Goal: Book appointment/travel/reservation

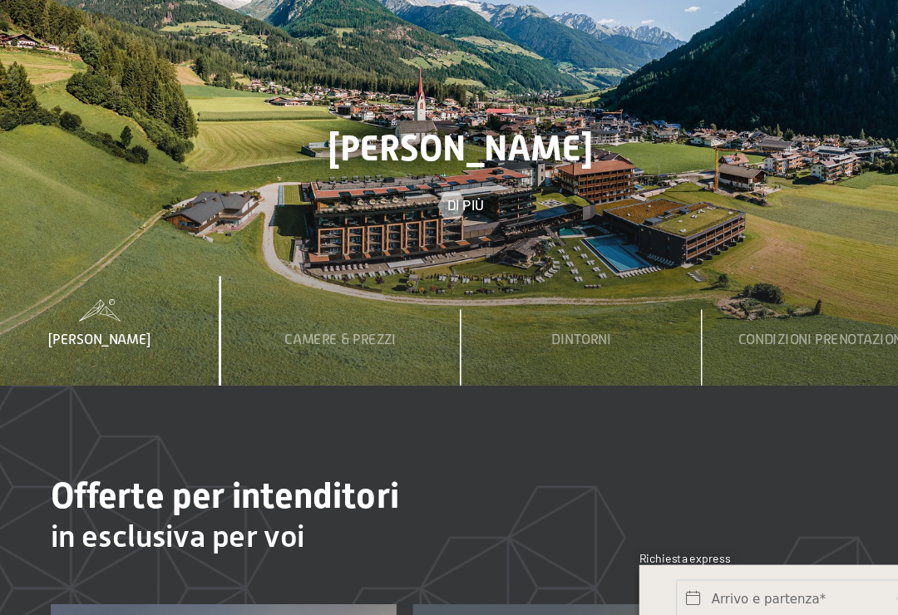
scroll to position [3954, 0]
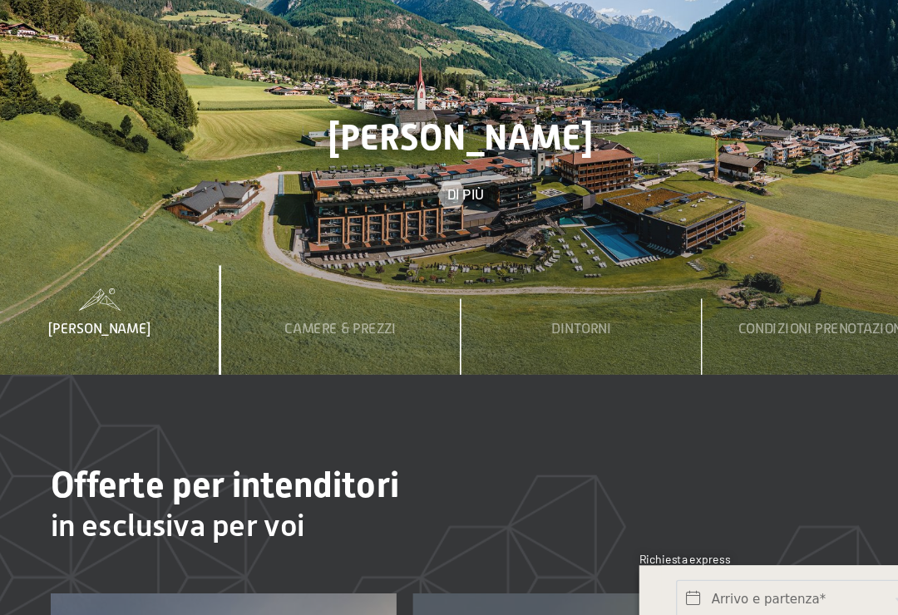
click at [318, 376] on span "Camere & Prezzi" at bounding box center [359, 382] width 83 height 12
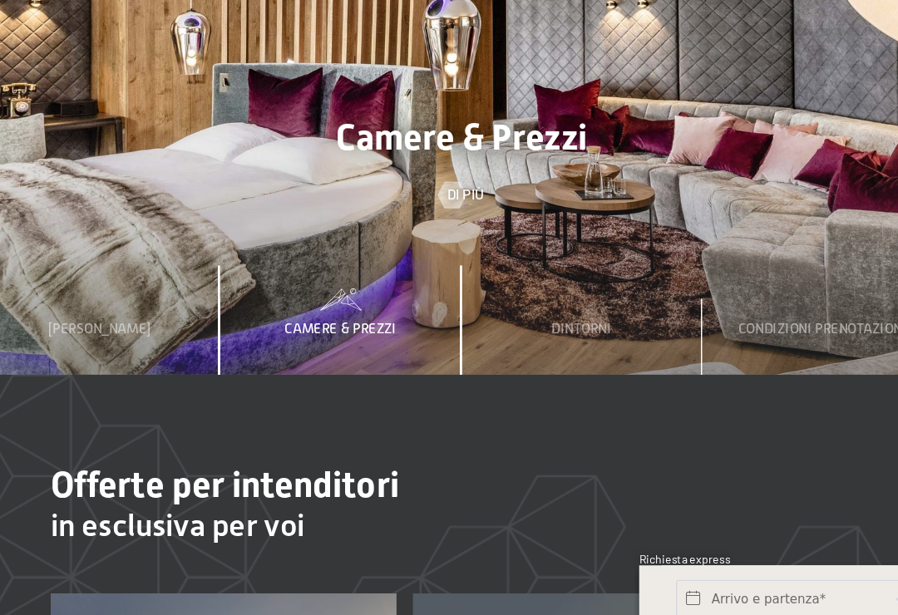
click at [308, 335] on div "Camere & Prezzi" at bounding box center [359, 375] width 103 height 81
click at [318, 376] on span "Camere & Prezzi" at bounding box center [359, 382] width 83 height 12
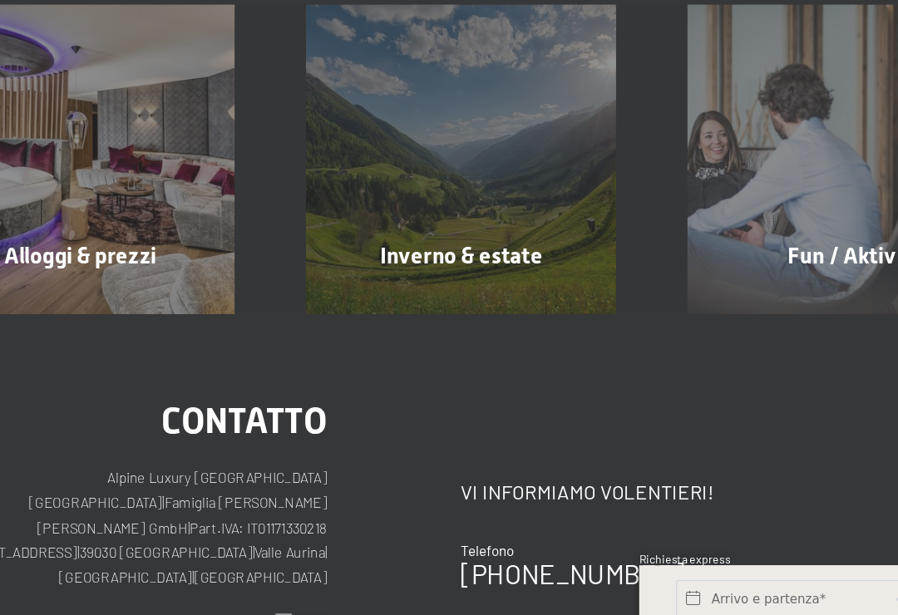
scroll to position [5397, 0]
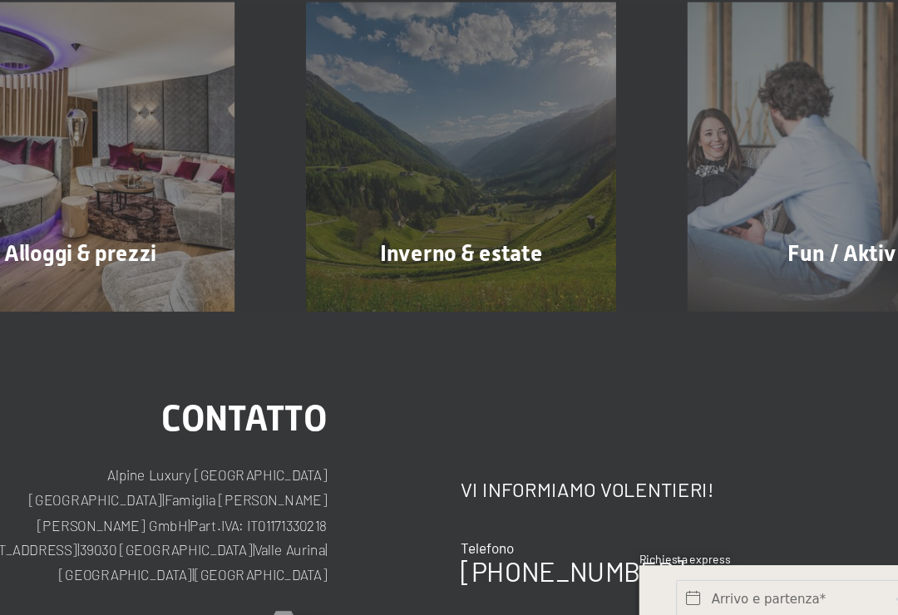
click at [103, 168] on div "Alloggi & prezzi mostra altro" at bounding box center [164, 254] width 283 height 230
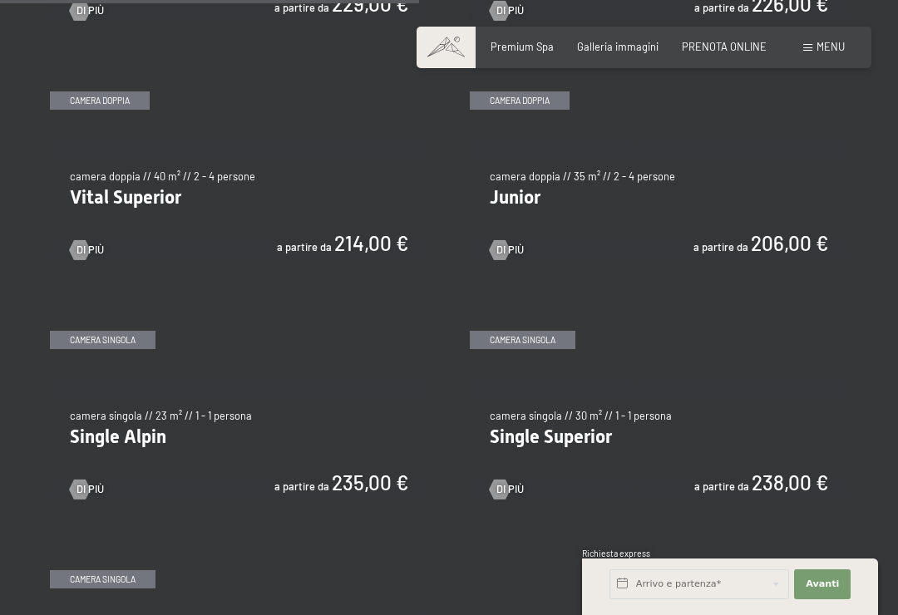
scroll to position [1770, 0]
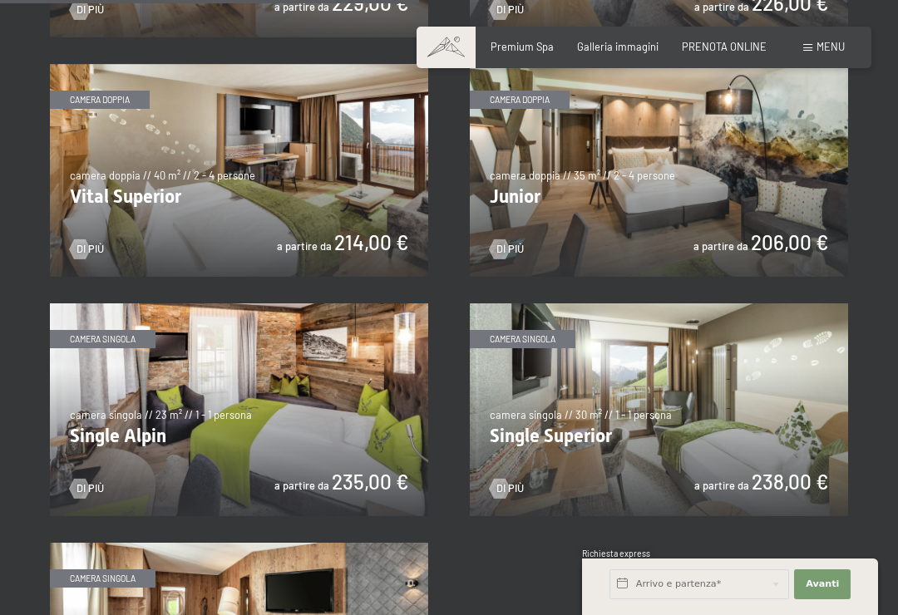
click at [279, 195] on img at bounding box center [239, 170] width 378 height 213
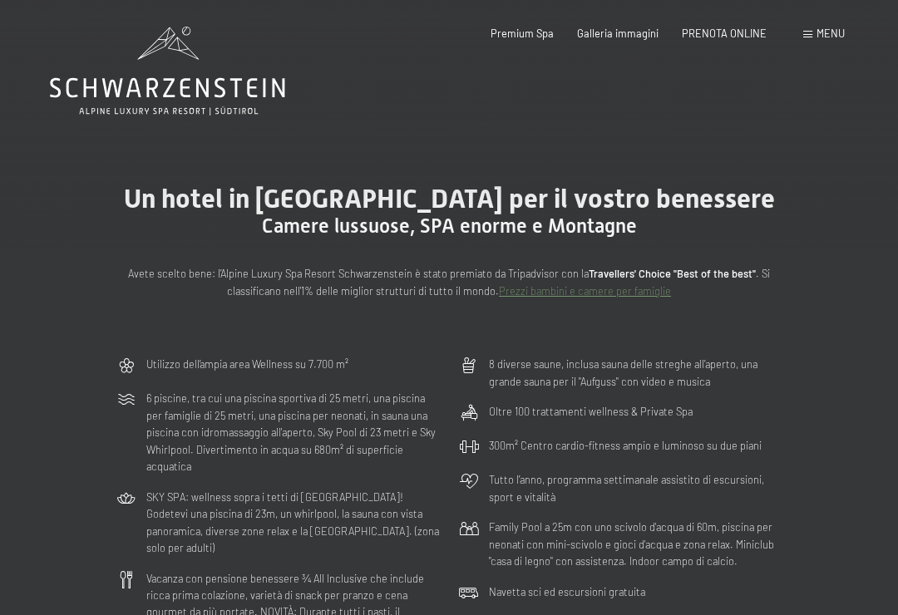
click at [805, 42] on div "Prenotazione Richiesta Premium Spa Galleria immagini PRENOTA ONLINE Menu DE IT …" at bounding box center [644, 34] width 402 height 15
click at [809, 32] on span at bounding box center [807, 34] width 9 height 7
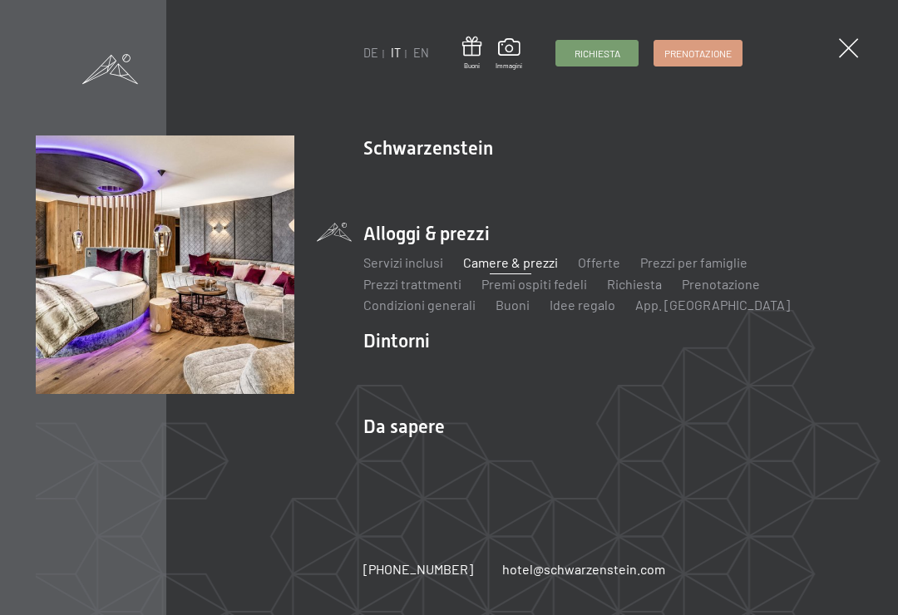
click at [438, 249] on div "Servizi inclusi Camere & prezzi Lista Offerte Lista Prezzi per famiglie Prezzi …" at bounding box center [612, 281] width 499 height 68
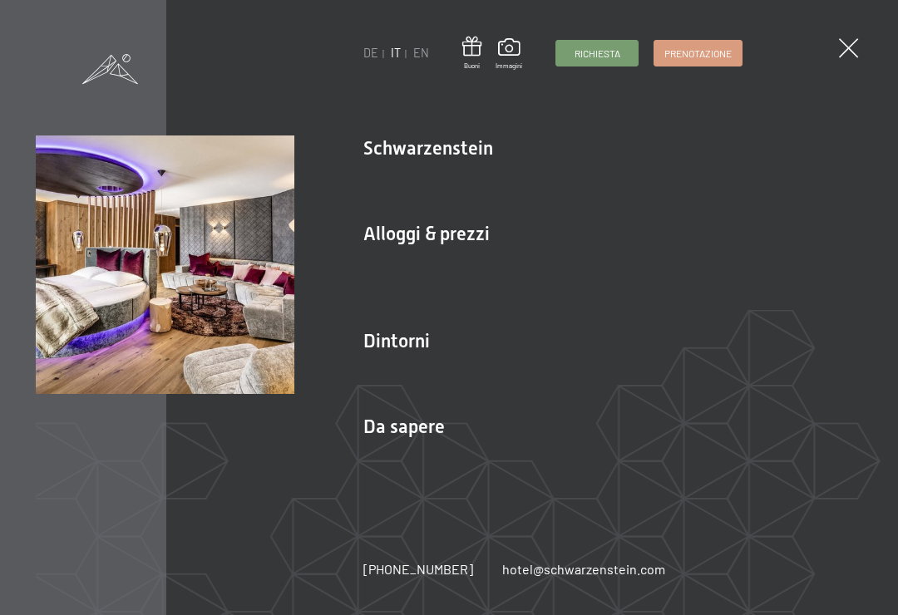
click at [466, 243] on li "Alloggi & prezzi Servizi inclusi Camere & prezzi Lista Offerte Lista Prezzi per…" at bounding box center [612, 268] width 499 height 94
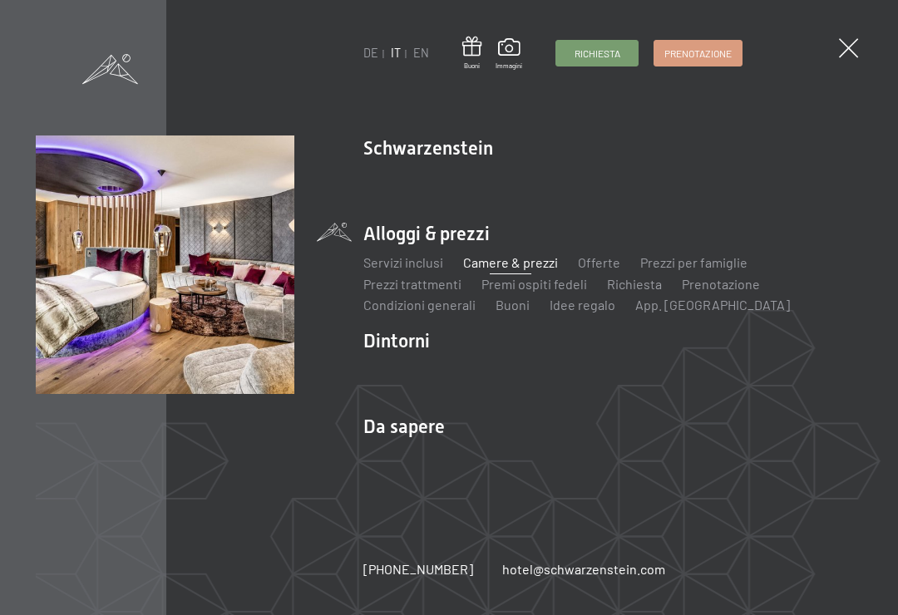
click at [548, 280] on link "Premi ospiti fedeli" at bounding box center [534, 284] width 106 height 16
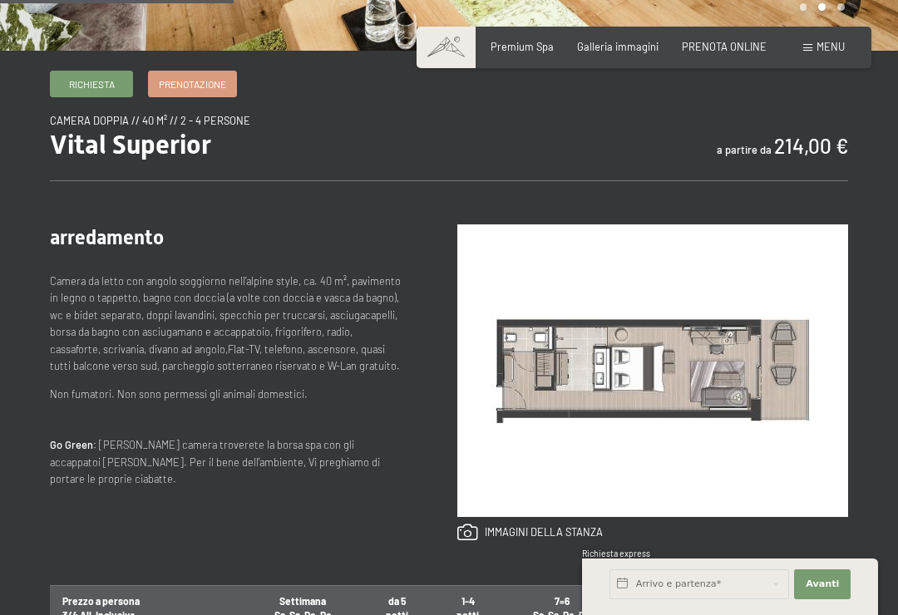
scroll to position [489, 0]
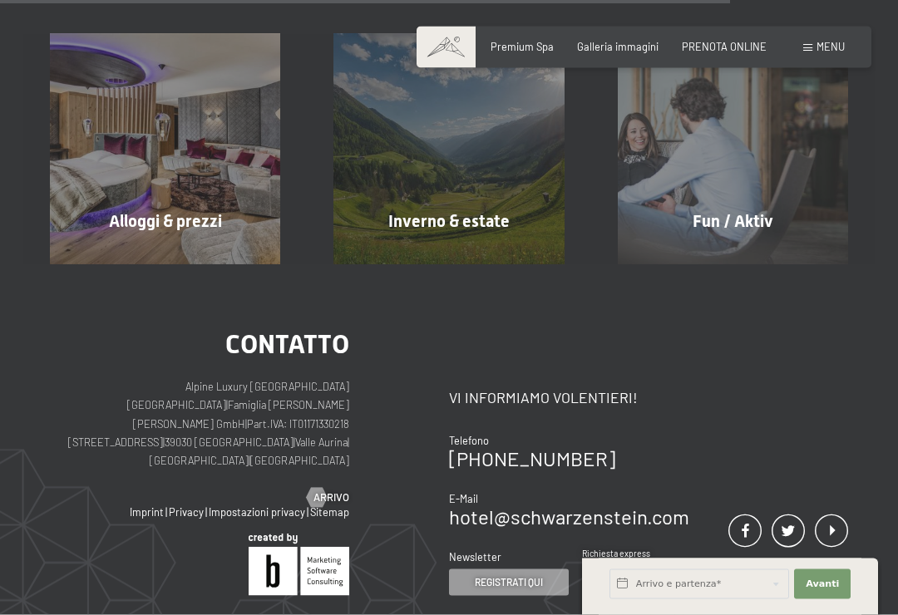
scroll to position [1189, 0]
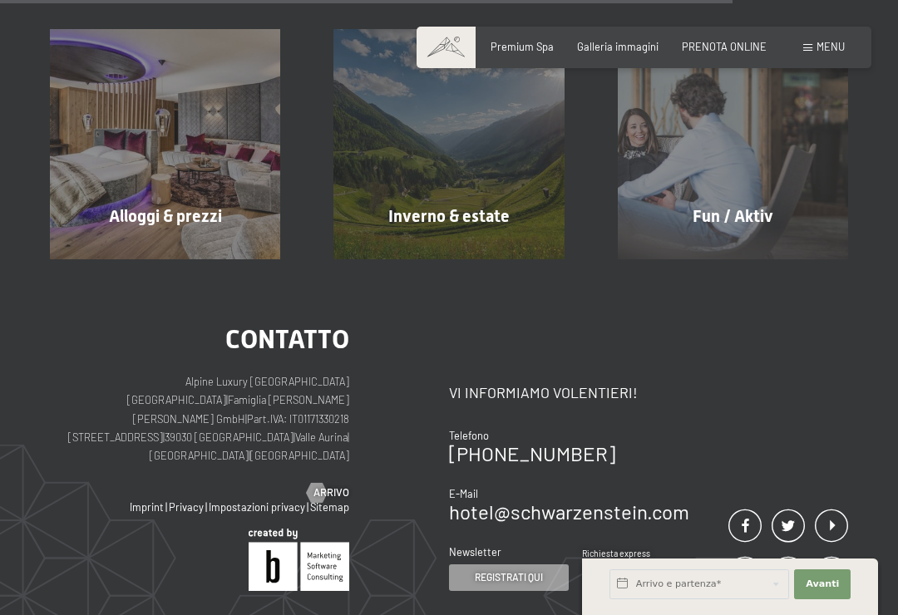
click at [198, 244] on span "mostra altro" at bounding box center [168, 251] width 73 height 15
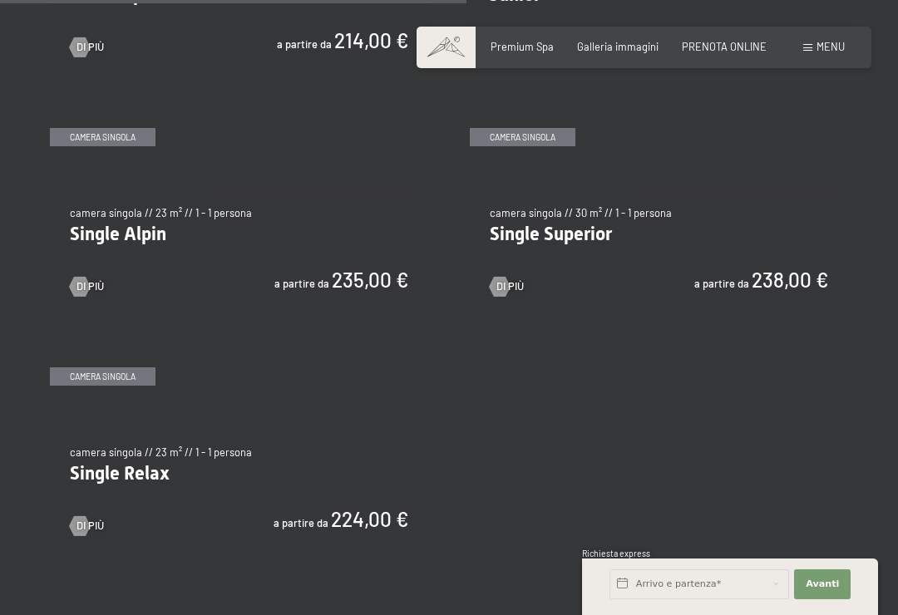
scroll to position [1974, 0]
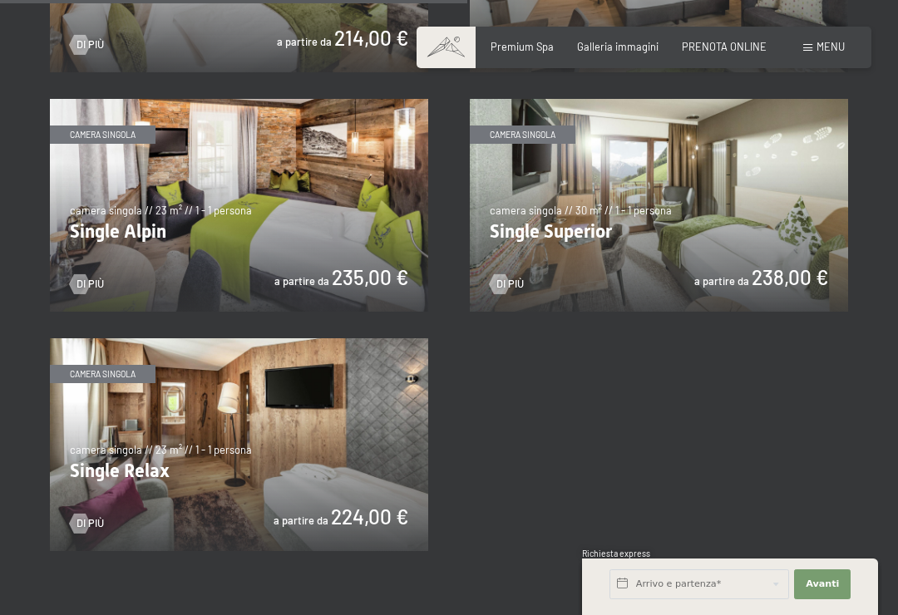
click at [696, 224] on img at bounding box center [659, 205] width 378 height 213
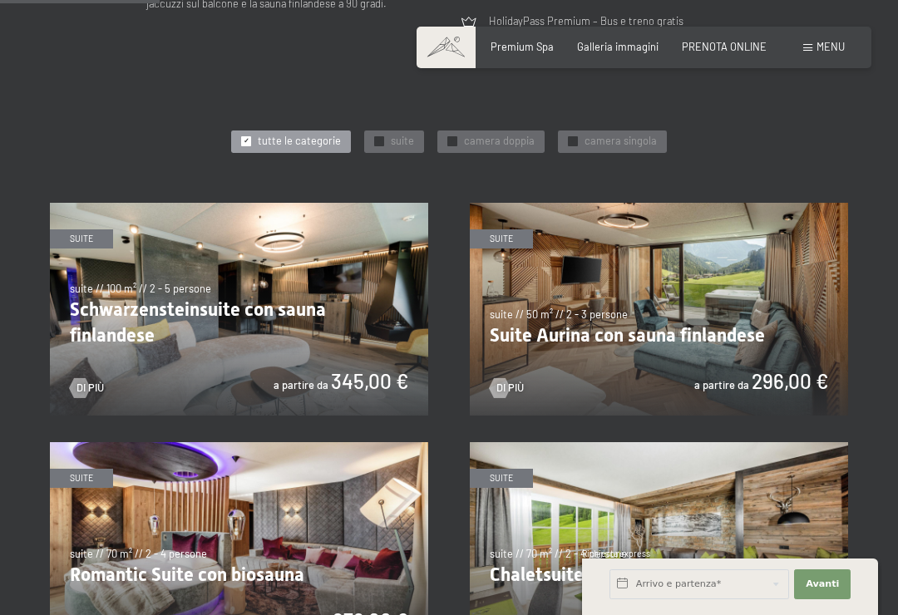
scroll to position [676, 0]
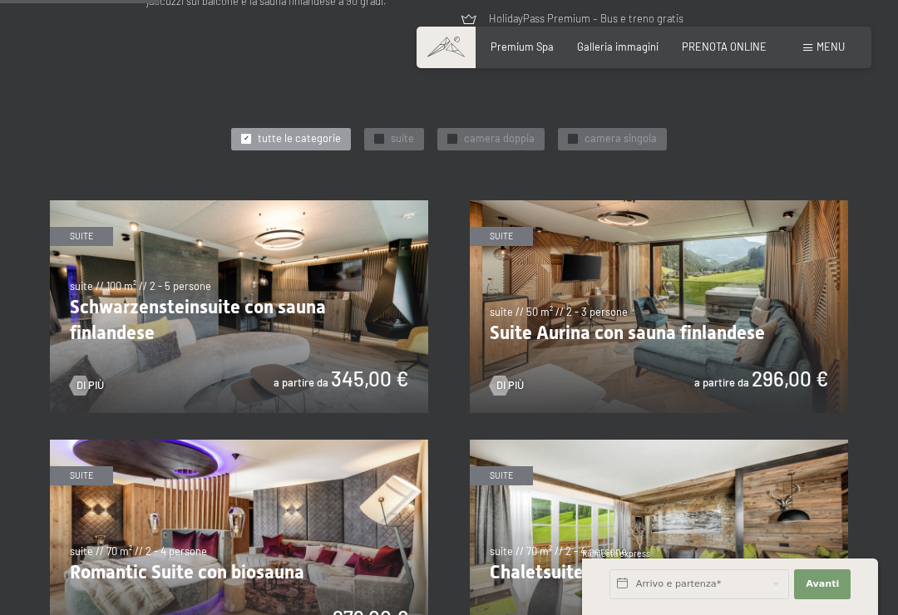
click at [86, 381] on div at bounding box center [80, 386] width 12 height 20
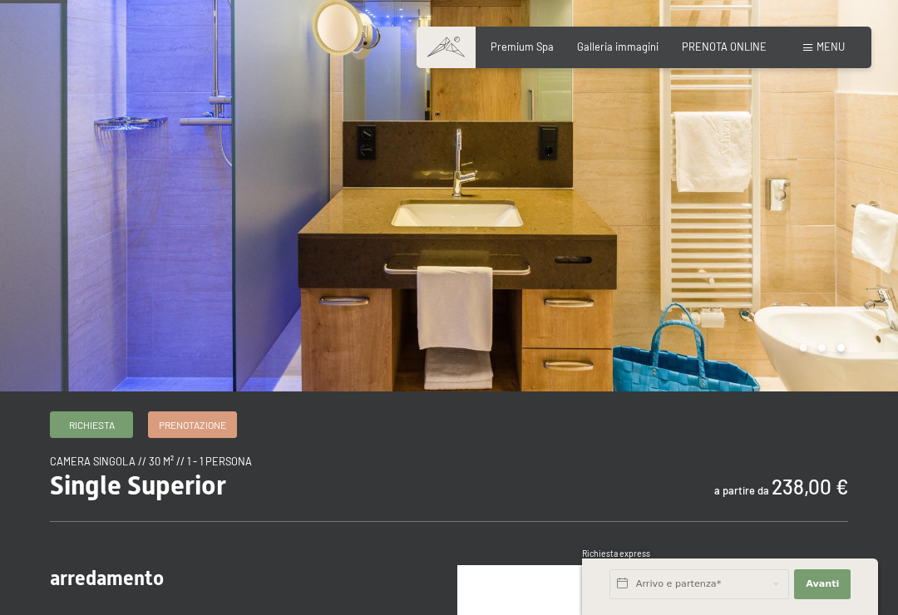
scroll to position [137, 0]
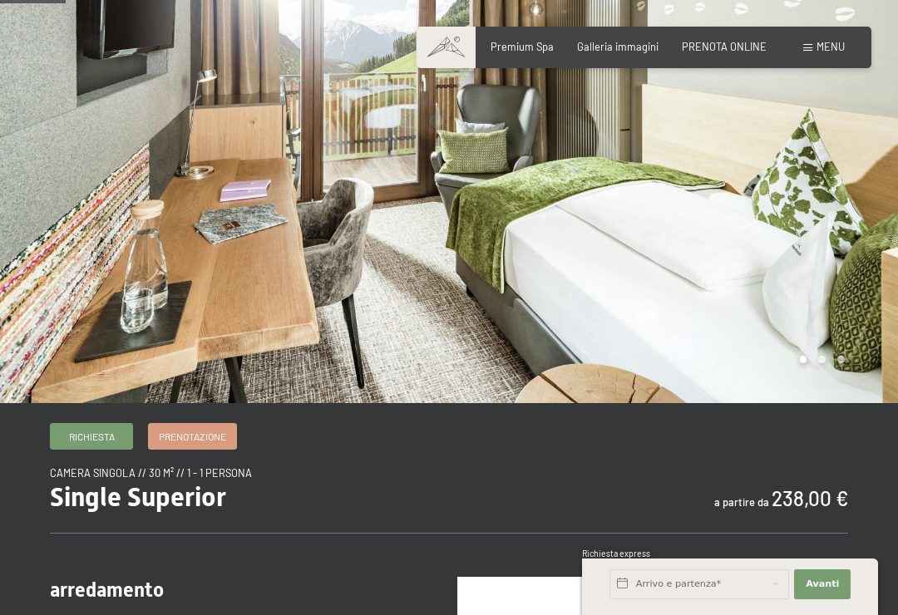
click at [809, 242] on div at bounding box center [673, 133] width 449 height 540
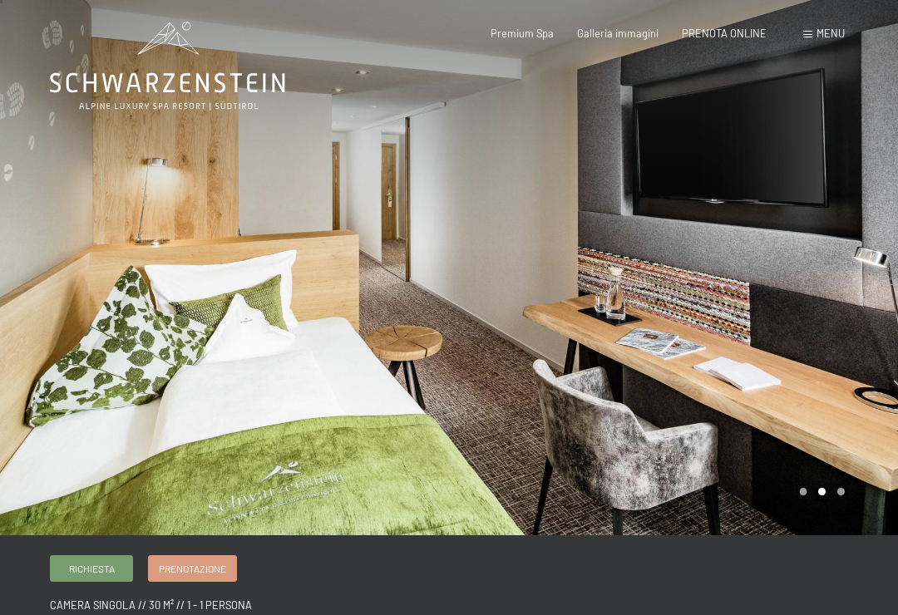
scroll to position [0, 0]
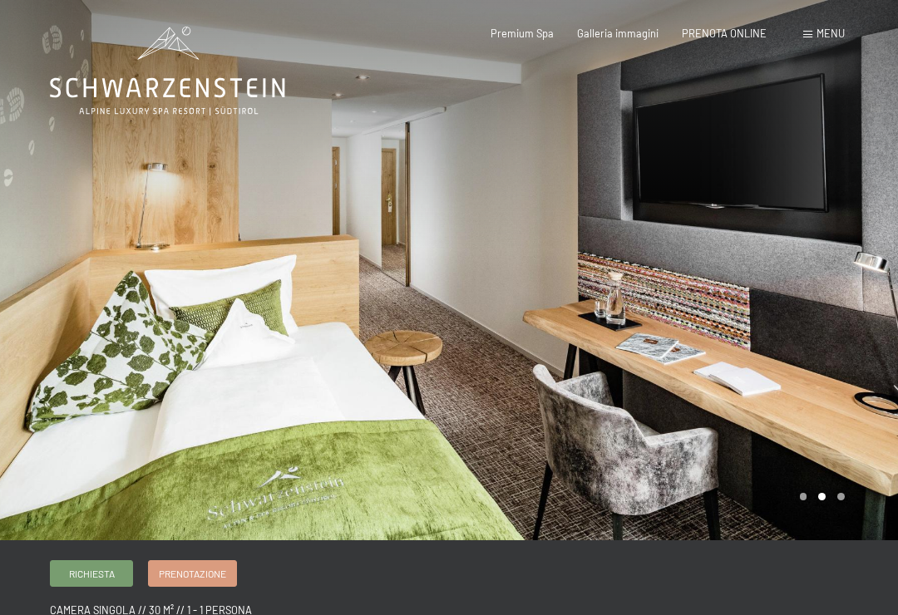
click at [883, 268] on div at bounding box center [673, 270] width 449 height 540
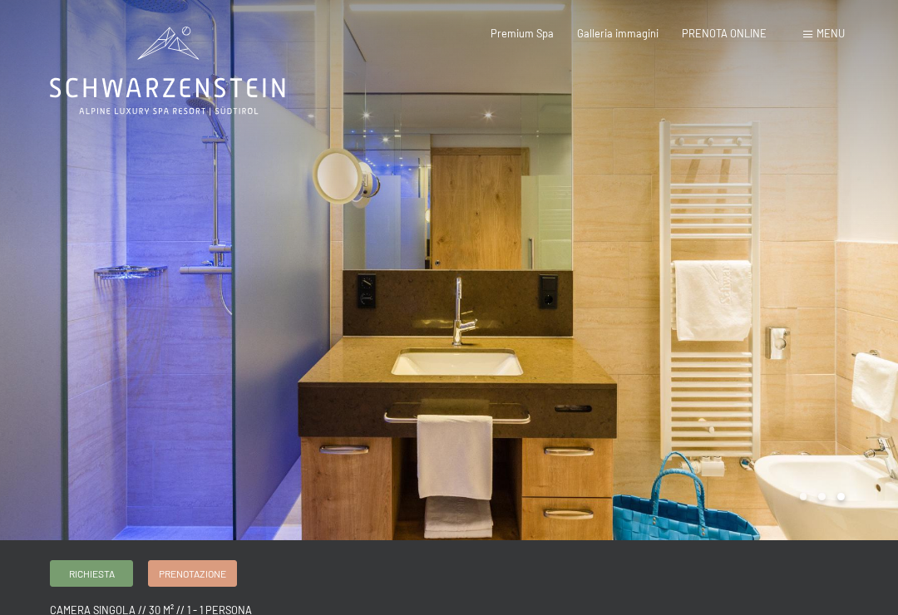
click at [897, 284] on div at bounding box center [673, 270] width 449 height 540
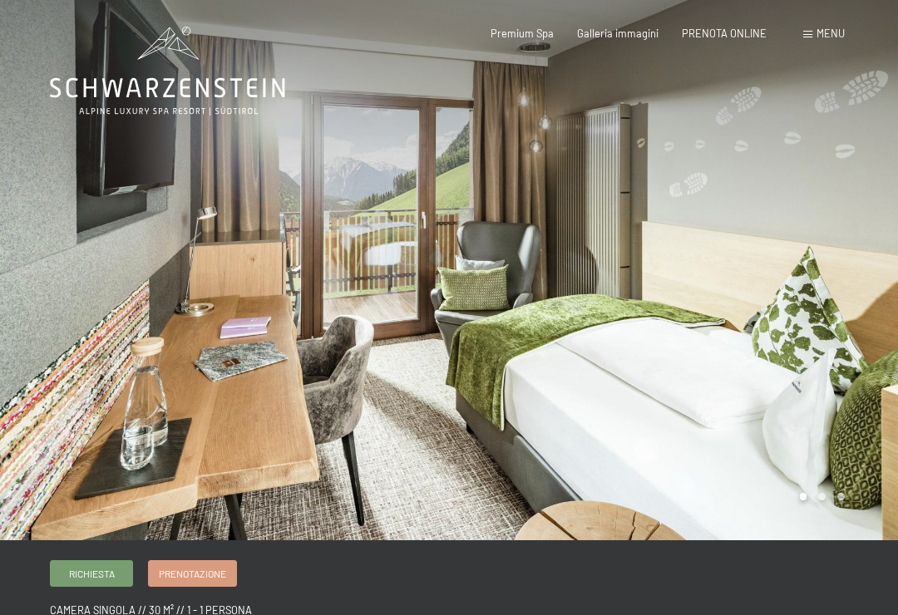
click at [890, 305] on div at bounding box center [673, 270] width 449 height 540
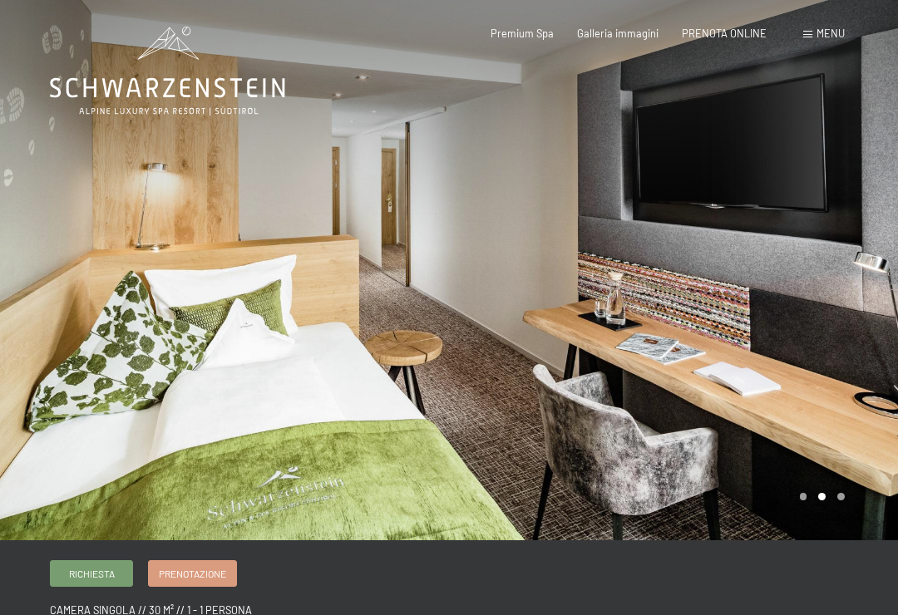
click at [797, 394] on div at bounding box center [673, 270] width 449 height 540
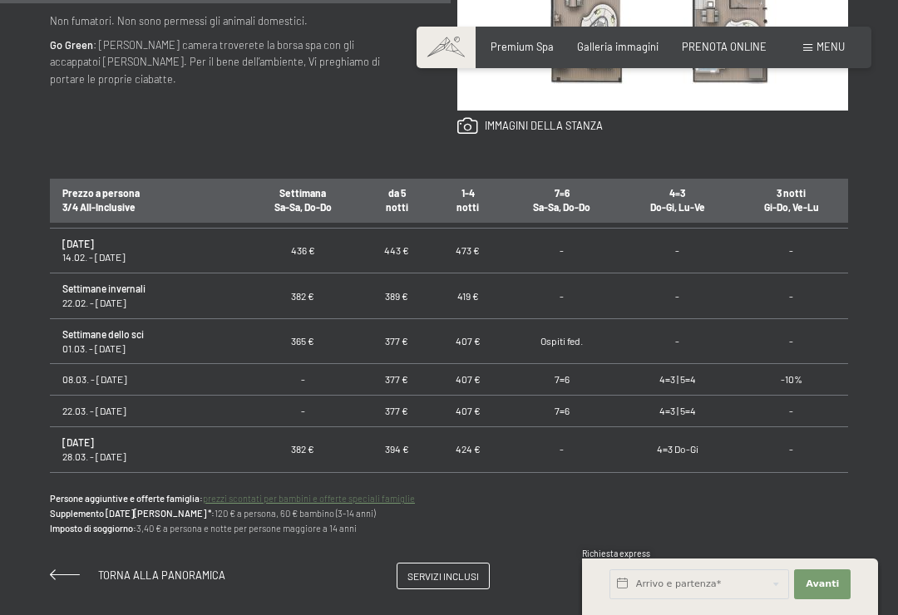
scroll to position [688, 0]
click at [450, 580] on link "Servizi inclusi" at bounding box center [442, 576] width 91 height 25
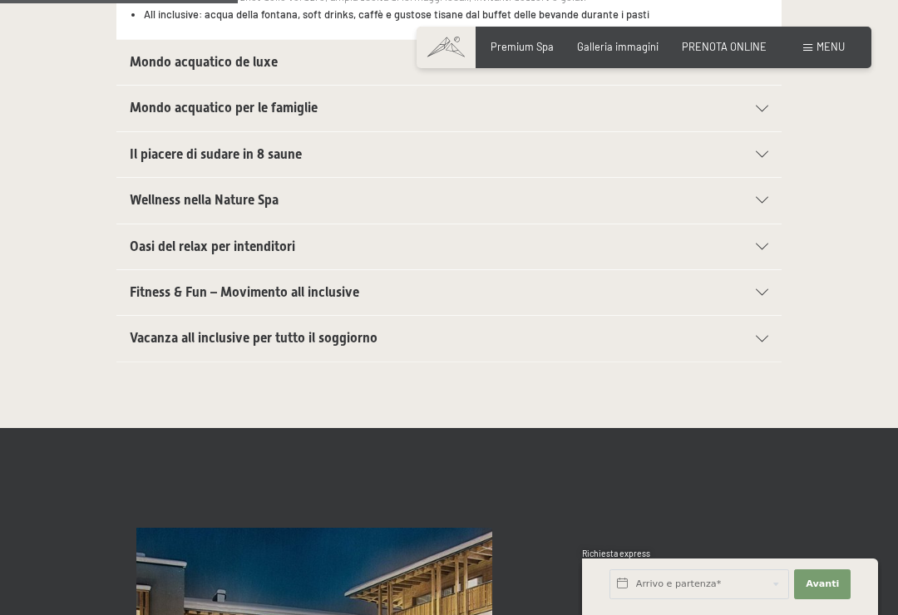
scroll to position [643, 0]
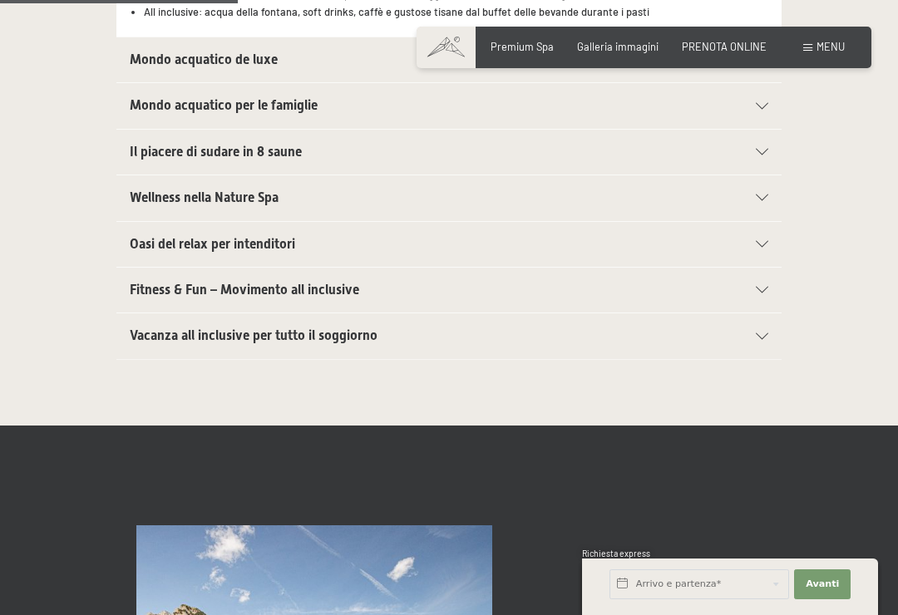
click at [765, 333] on icon at bounding box center [762, 336] width 12 height 7
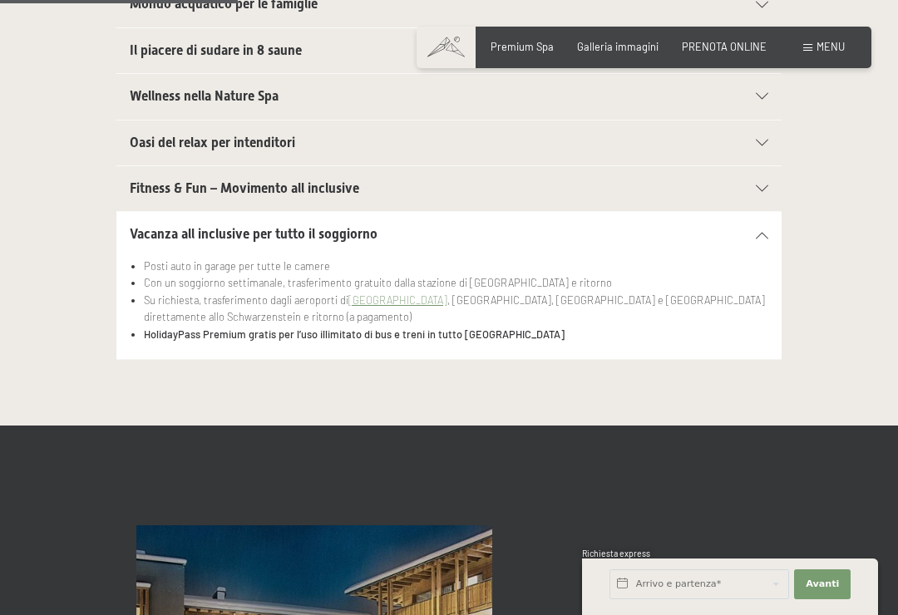
click at [765, 187] on icon at bounding box center [762, 188] width 12 height 7
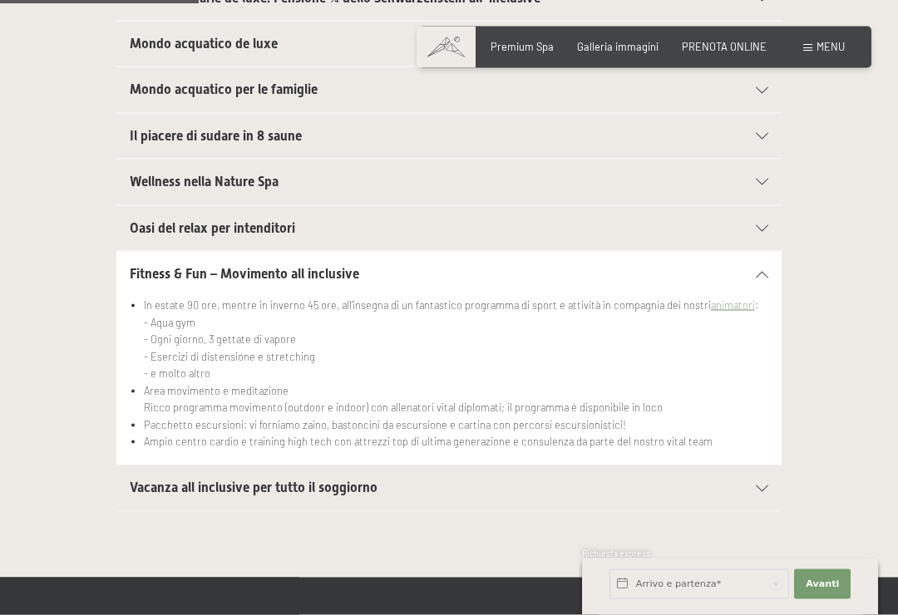
scroll to position [559, 0]
click at [763, 180] on icon at bounding box center [762, 181] width 12 height 7
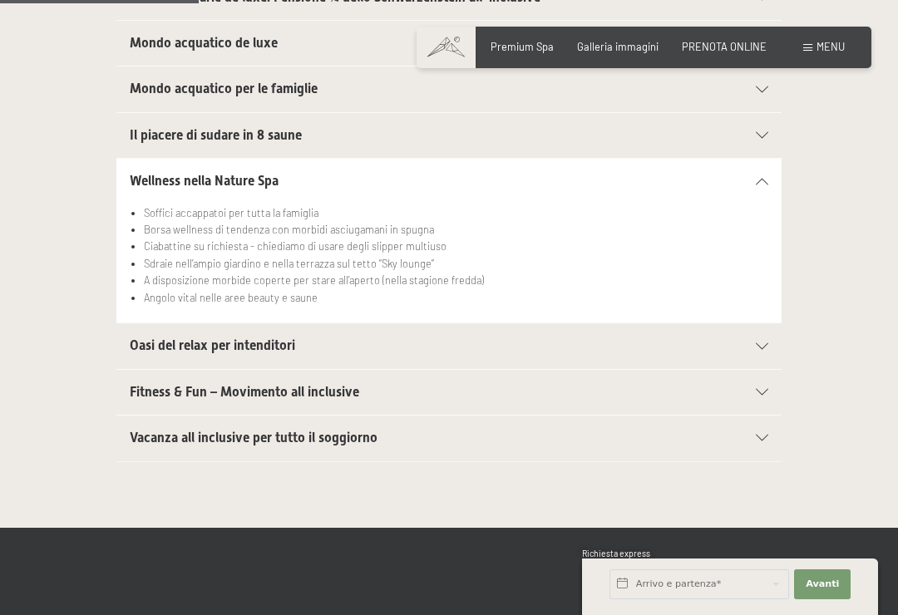
click at [759, 132] on icon at bounding box center [762, 135] width 12 height 7
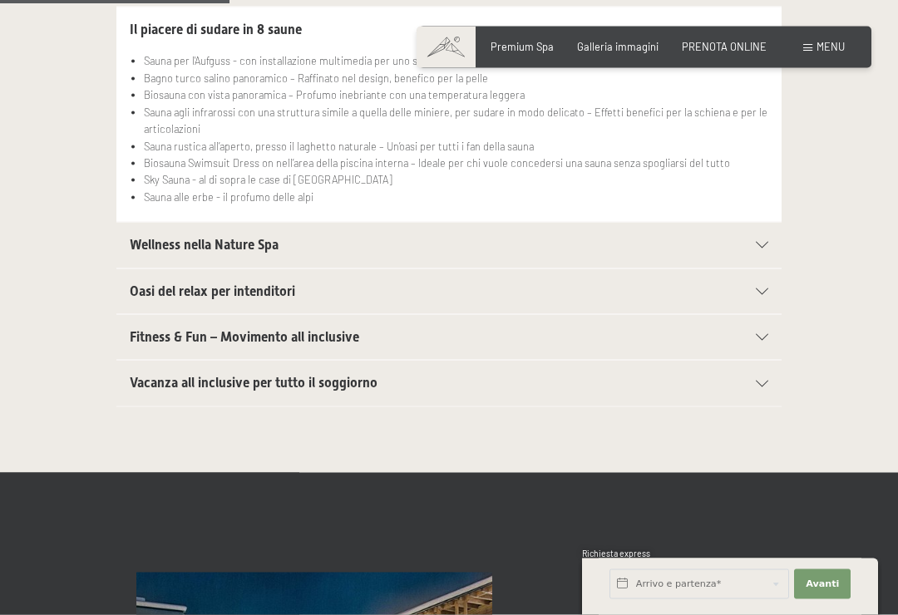
scroll to position [665, 0]
click at [816, 52] on div "Menu" at bounding box center [824, 47] width 42 height 15
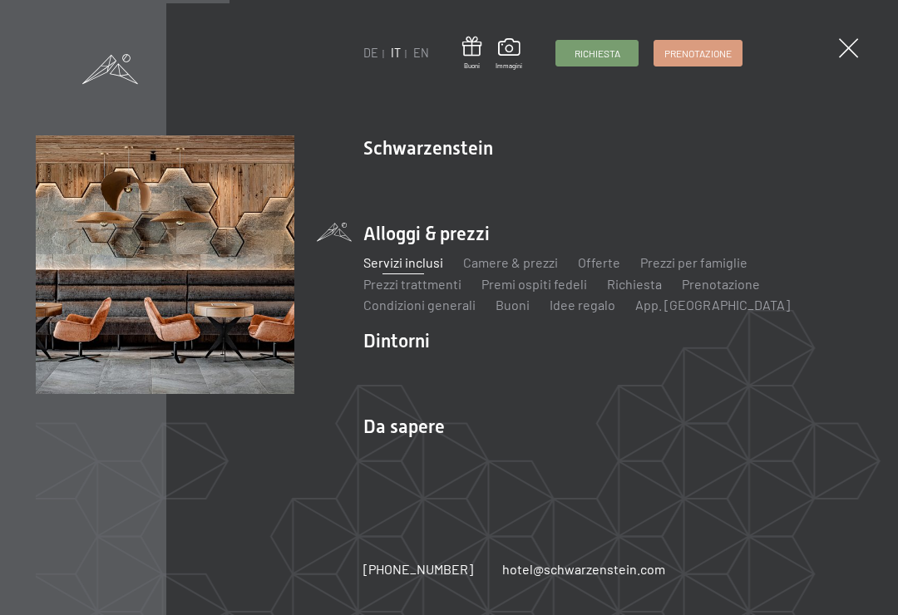
click at [424, 461] on link "Posizione & arrivo" at bounding box center [415, 455] width 105 height 16
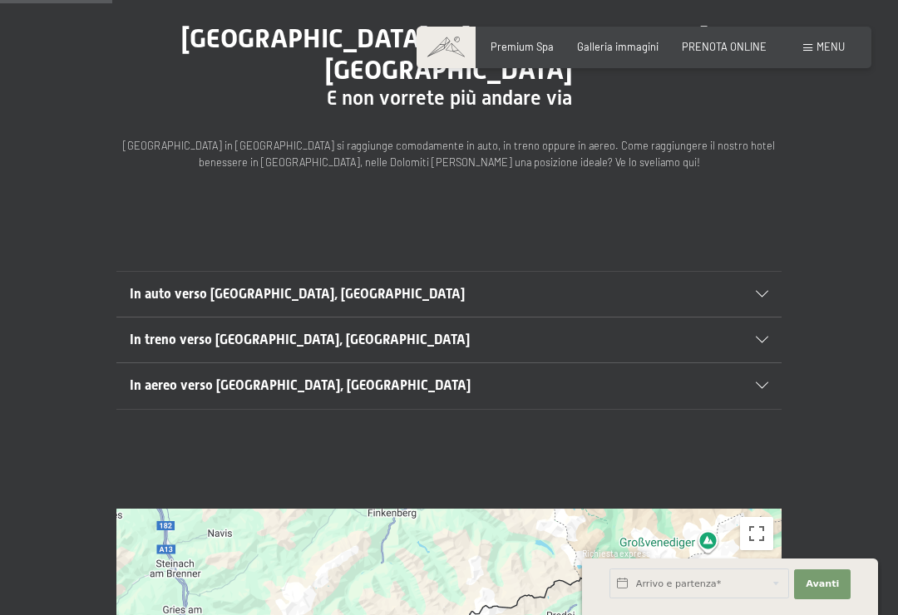
scroll to position [161, 0]
click at [764, 271] on div "In auto verso Lutago, Alto Adige" at bounding box center [449, 293] width 638 height 45
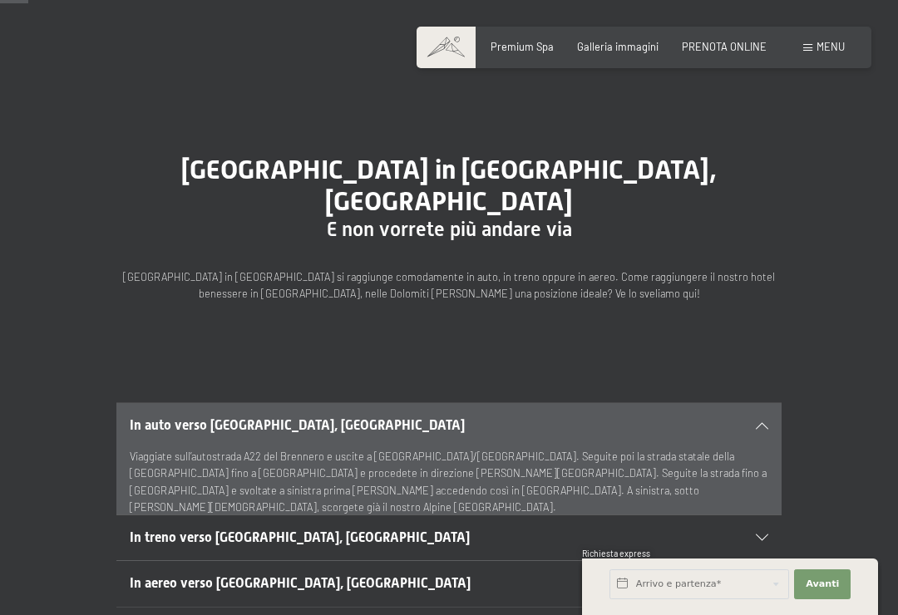
scroll to position [0, 0]
